Goal: Task Accomplishment & Management: Use online tool/utility

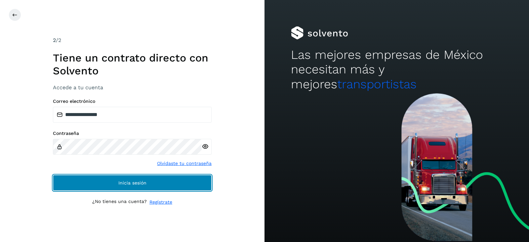
click at [108, 178] on button "Inicia sesión" at bounding box center [132, 183] width 159 height 16
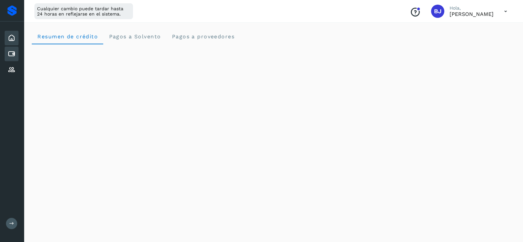
click at [5, 51] on div "Cuentas por pagar" at bounding box center [12, 54] width 14 height 15
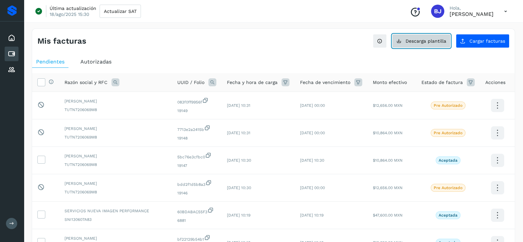
click at [445, 47] on button "Descarga plantilla" at bounding box center [421, 41] width 59 height 14
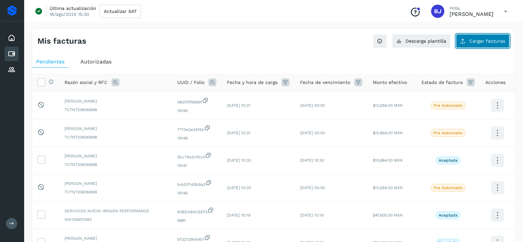
click at [478, 39] on span "Cargar facturas" at bounding box center [487, 41] width 36 height 5
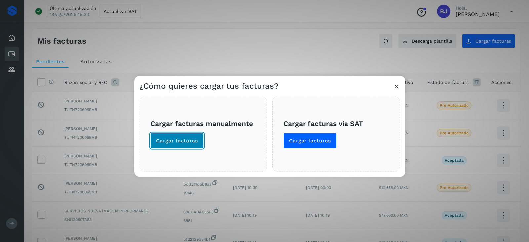
click at [171, 141] on span "Cargar facturas" at bounding box center [177, 140] width 42 height 7
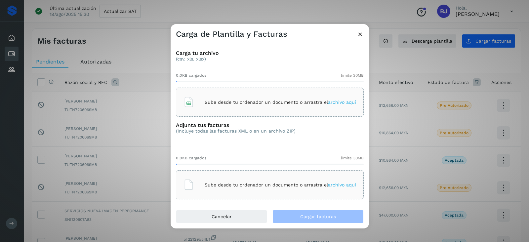
click at [242, 92] on div "Sube desde tu ordenador un documento o arrastra el archivo aquí" at bounding box center [270, 102] width 188 height 29
click at [247, 185] on p "Sube desde tu ordenador un documento o arrastra el archivo aquí" at bounding box center [280, 185] width 151 height 6
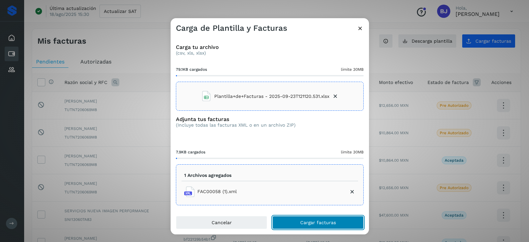
click at [312, 217] on button "Cargar facturas" at bounding box center [317, 222] width 91 height 13
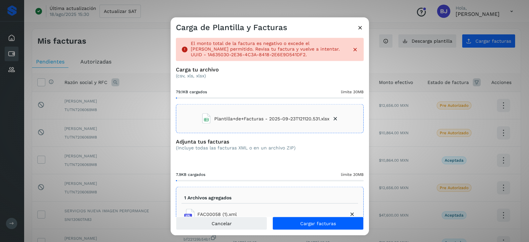
click at [355, 26] on div "Carga de Plantilla y Facturas" at bounding box center [270, 25] width 198 height 15
click at [360, 29] on icon at bounding box center [360, 27] width 7 height 7
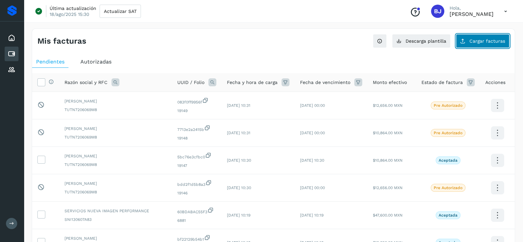
click at [461, 41] on icon at bounding box center [462, 40] width 5 height 5
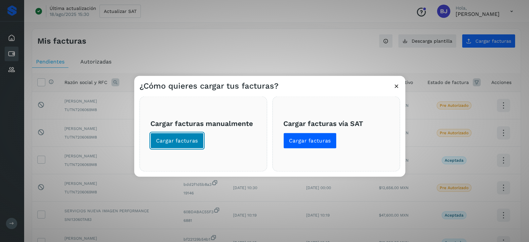
click at [193, 140] on span "Cargar facturas" at bounding box center [177, 140] width 42 height 7
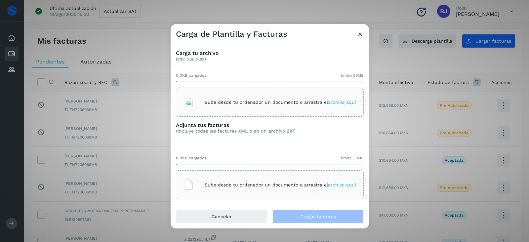
click at [234, 93] on div "Sube desde tu ordenador un documento o arrastra el archivo aquí" at bounding box center [270, 102] width 173 height 18
click at [232, 181] on div "Sube desde tu ordenador un documento o arrastra el archivo aquí" at bounding box center [270, 185] width 173 height 18
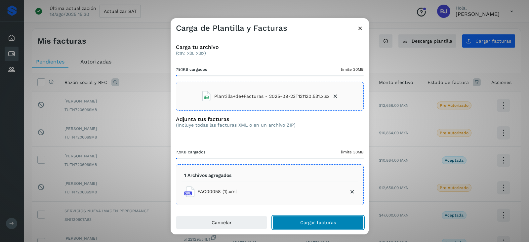
click at [306, 218] on button "Cargar facturas" at bounding box center [317, 222] width 91 height 13
